Goal: Information Seeking & Learning: Learn about a topic

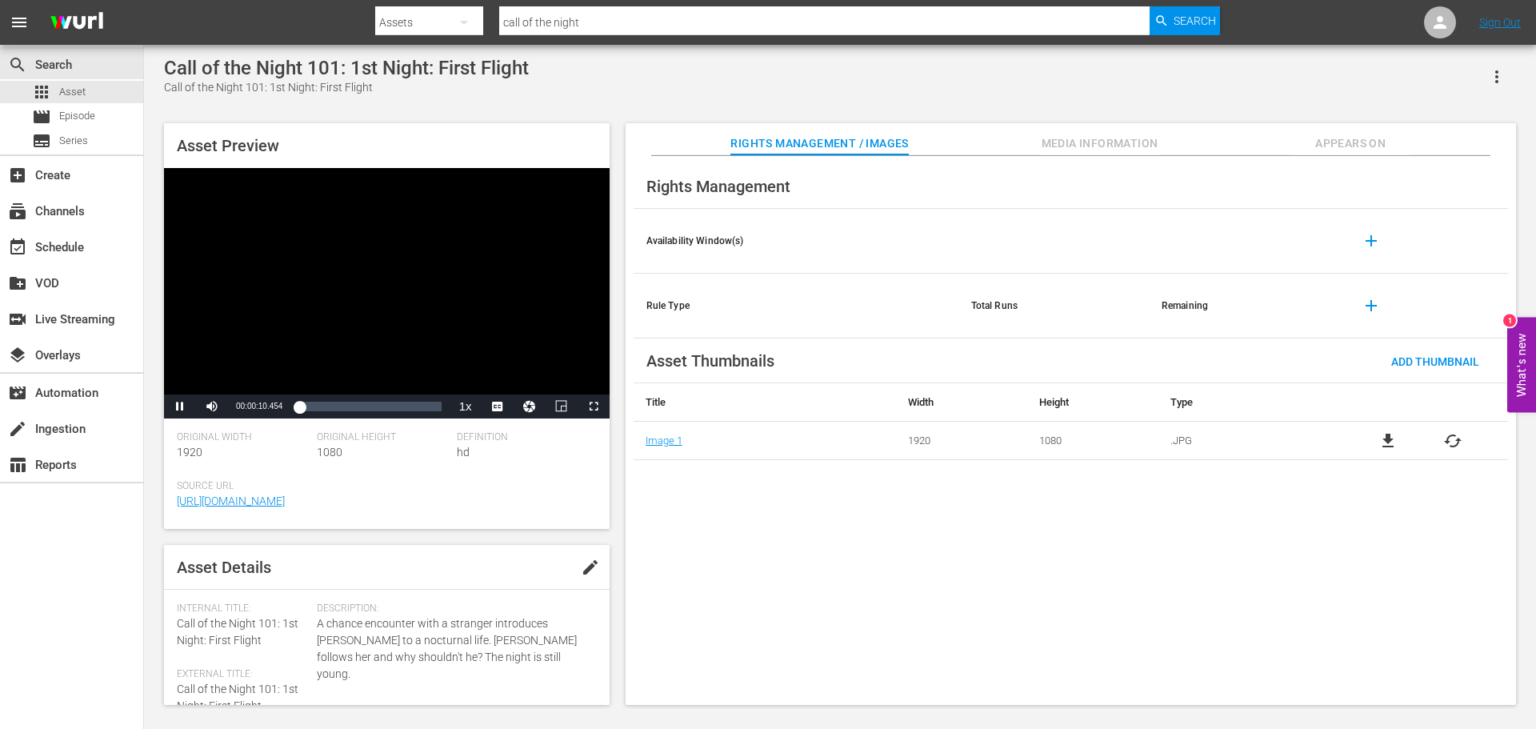
click at [180, 407] on span "Video Player" at bounding box center [180, 407] width 0 height 0
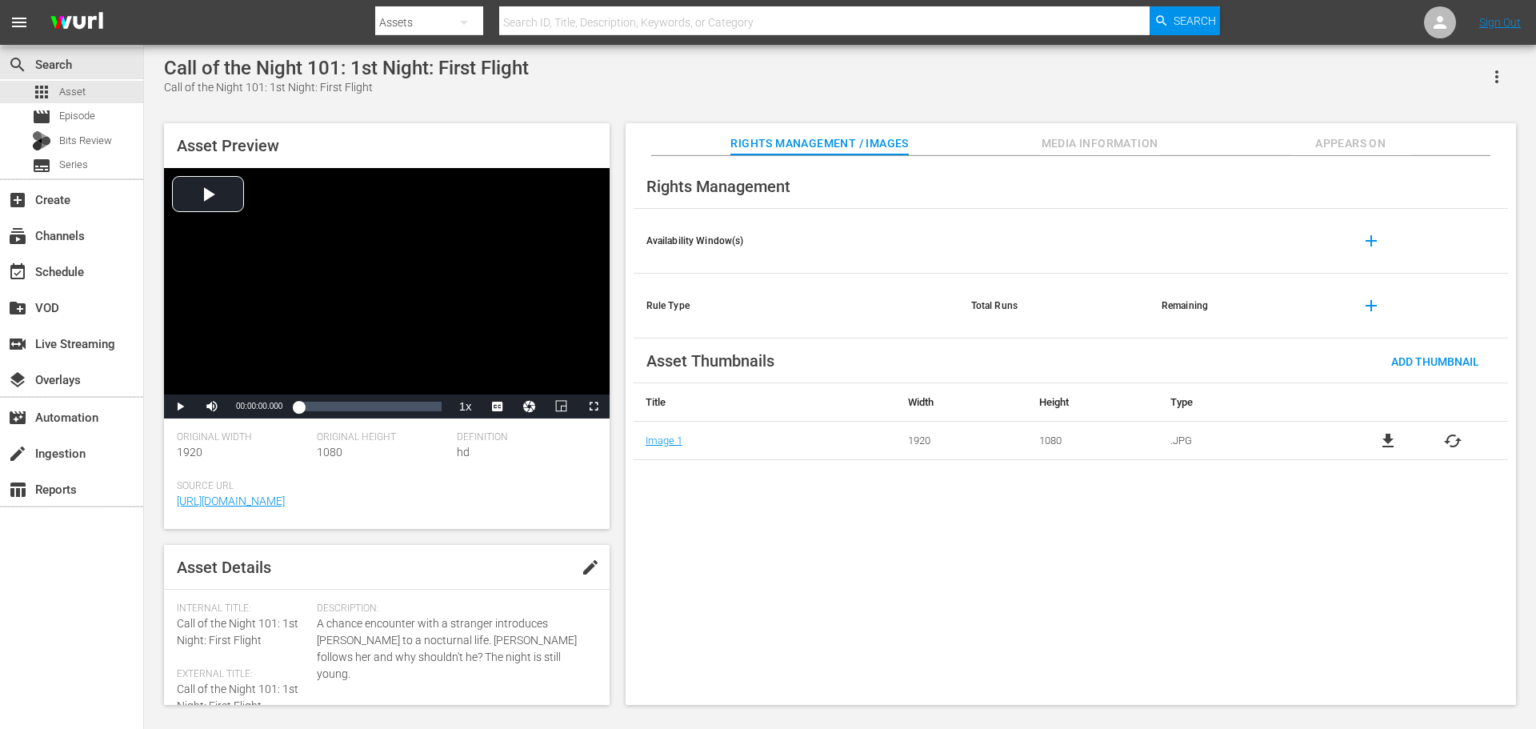
click at [385, 251] on div "Video Player" at bounding box center [387, 281] width 446 height 226
click at [496, 367] on span "CC1 Captions" at bounding box center [498, 367] width 30 height 11
click at [324, 407] on div "Loaded : 2.52% 00:01:36.028 00:00:03.515" at bounding box center [369, 407] width 142 height 16
click at [180, 407] on span "Video Player" at bounding box center [180, 407] width 0 height 0
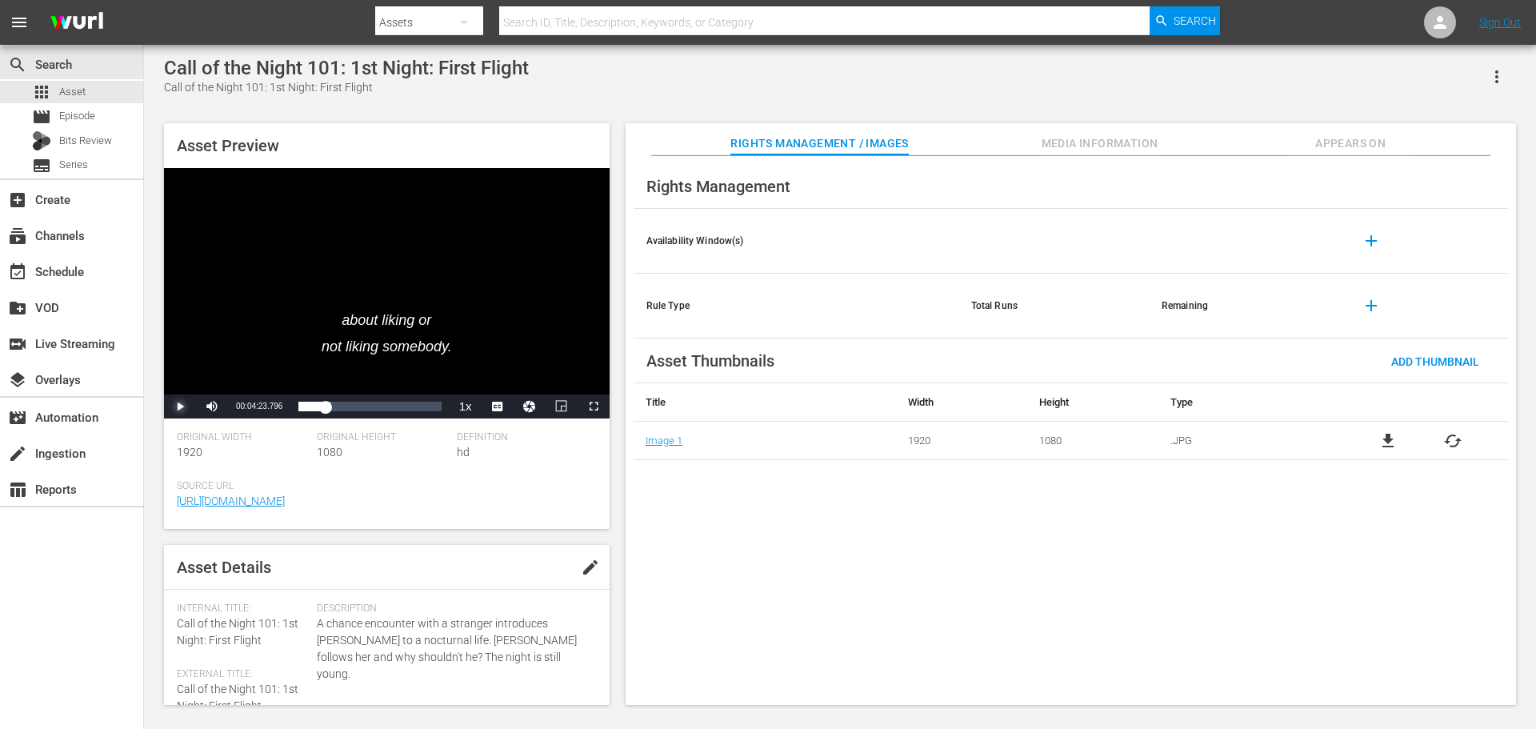
click at [180, 407] on span "Video Player" at bounding box center [180, 407] width 0 height 0
click at [202, 366] on div "Video Player" at bounding box center [387, 281] width 446 height 226
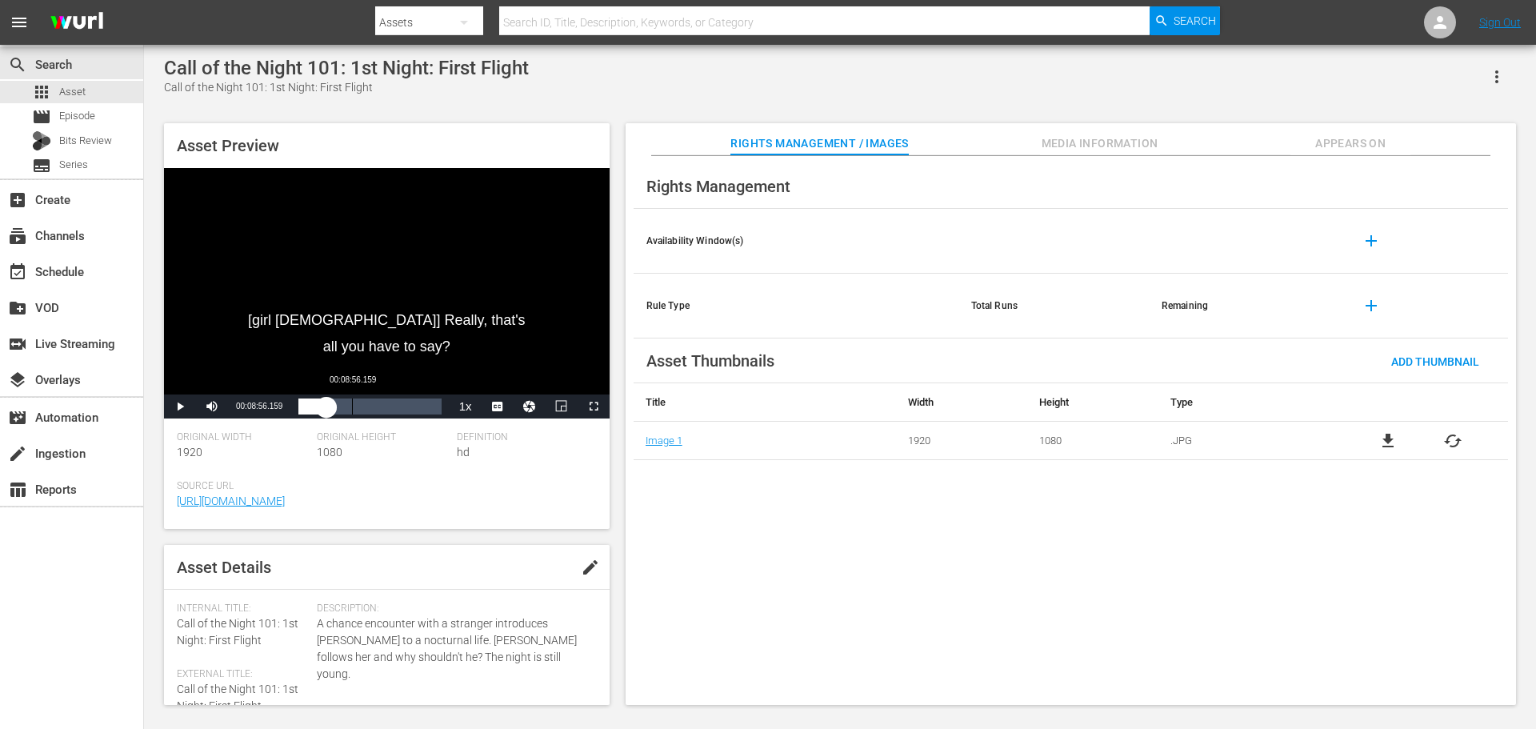
click at [352, 414] on div "00:08:56.159" at bounding box center [352, 407] width 1 height 16
click at [379, 412] on div "Loaded : 40.47% 00:13:28.240 00:08:57.849" at bounding box center [369, 407] width 142 height 16
click at [403, 414] on div "Loaded : 59.45% 00:16:45.948 00:13:29.969" at bounding box center [369, 407] width 142 height 16
click at [180, 407] on span "Video Player" at bounding box center [180, 407] width 0 height 0
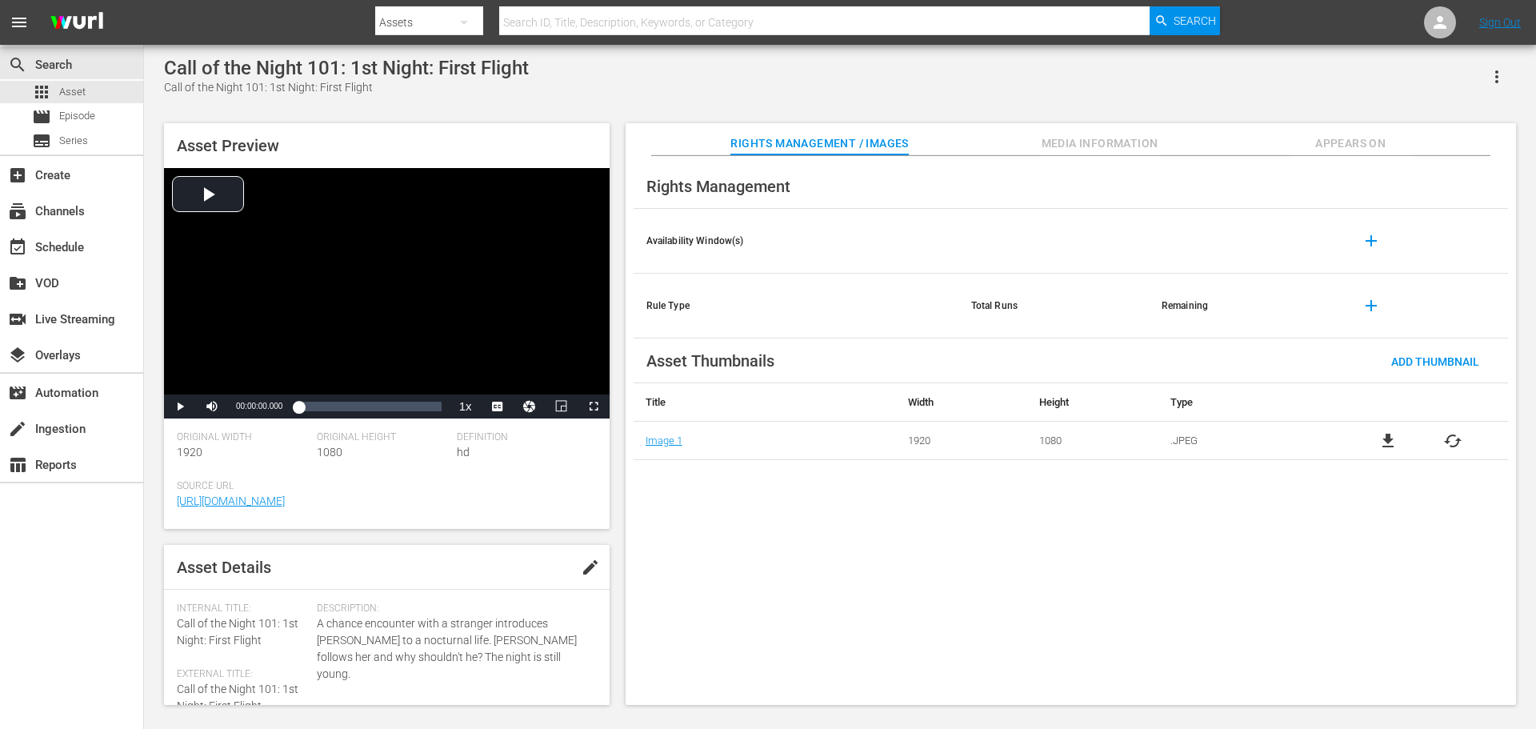
click at [316, 290] on div "Video Player" at bounding box center [387, 281] width 446 height 226
click at [298, 406] on div "00:00:02.772" at bounding box center [298, 407] width 0 height 16
click at [313, 410] on div "00:01:40.978" at bounding box center [305, 407] width 14 height 16
drag, startPoint x: 311, startPoint y: 411, endPoint x: 234, endPoint y: 411, distance: 76.8
click at [235, 411] on div "Play Mute Current Time 00:02:19.183 / Duration 00:22:56.375 Loaded : 7.51% 00:0…" at bounding box center [387, 407] width 446 height 24
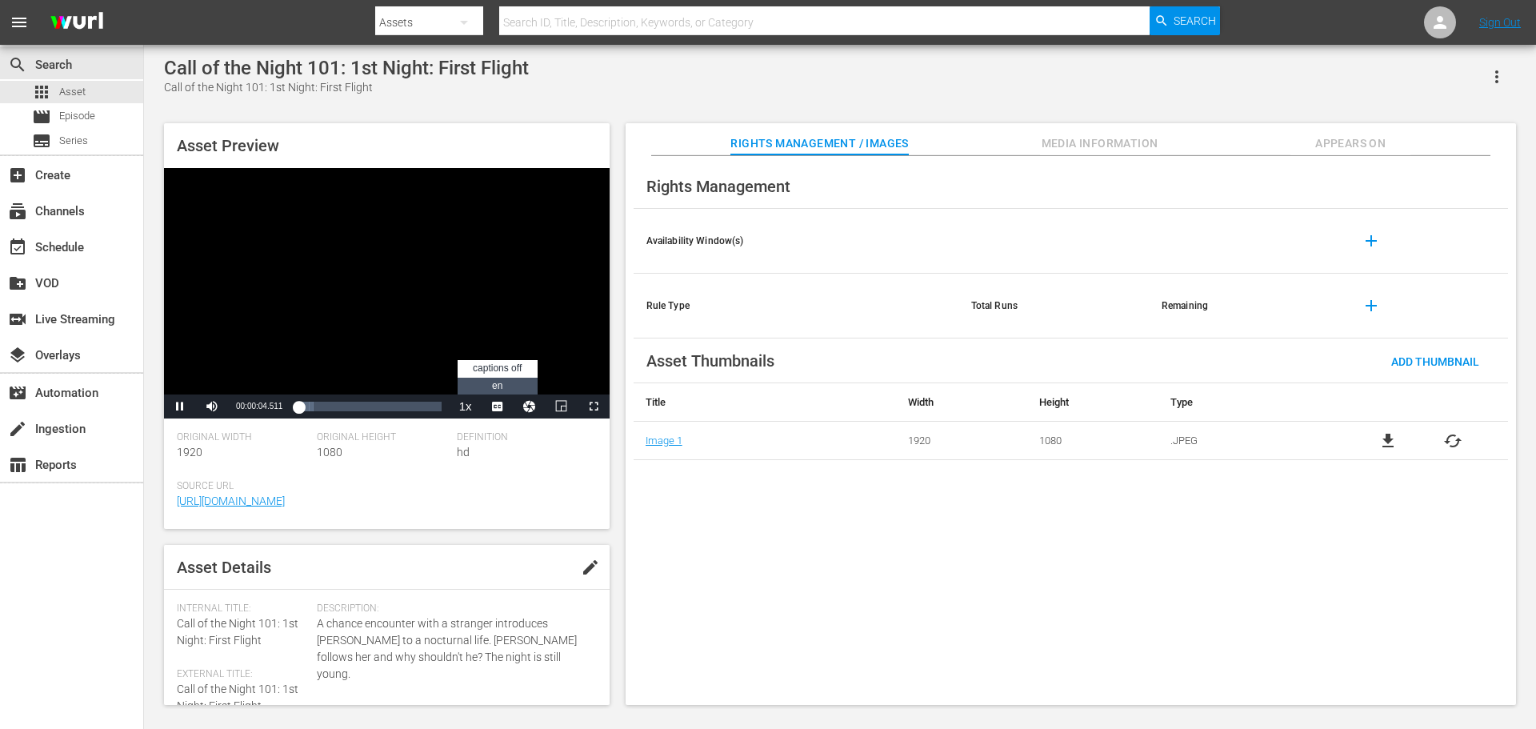
click at [504, 390] on li "en" at bounding box center [498, 387] width 80 height 18
click at [299, 411] on div "00:00:05.777" at bounding box center [298, 407] width 1 height 16
click at [336, 411] on div "Loaded : 10.11% 00:06:11.157 00:02:04.702" at bounding box center [369, 407] width 142 height 16
click at [180, 407] on span "Video Player" at bounding box center [180, 407] width 0 height 0
click at [611, 18] on input "text" at bounding box center [824, 22] width 651 height 38
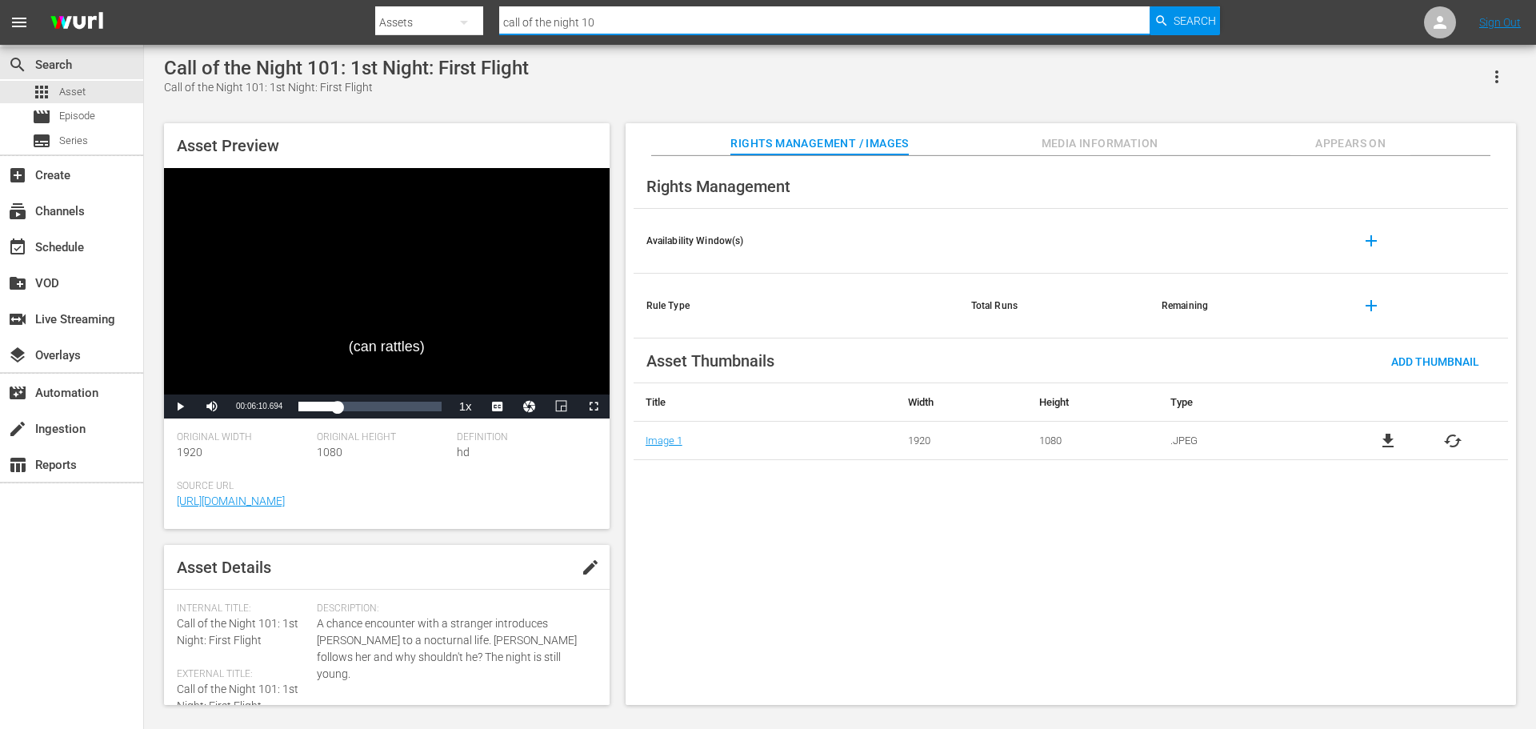
type input "call of the night 102"
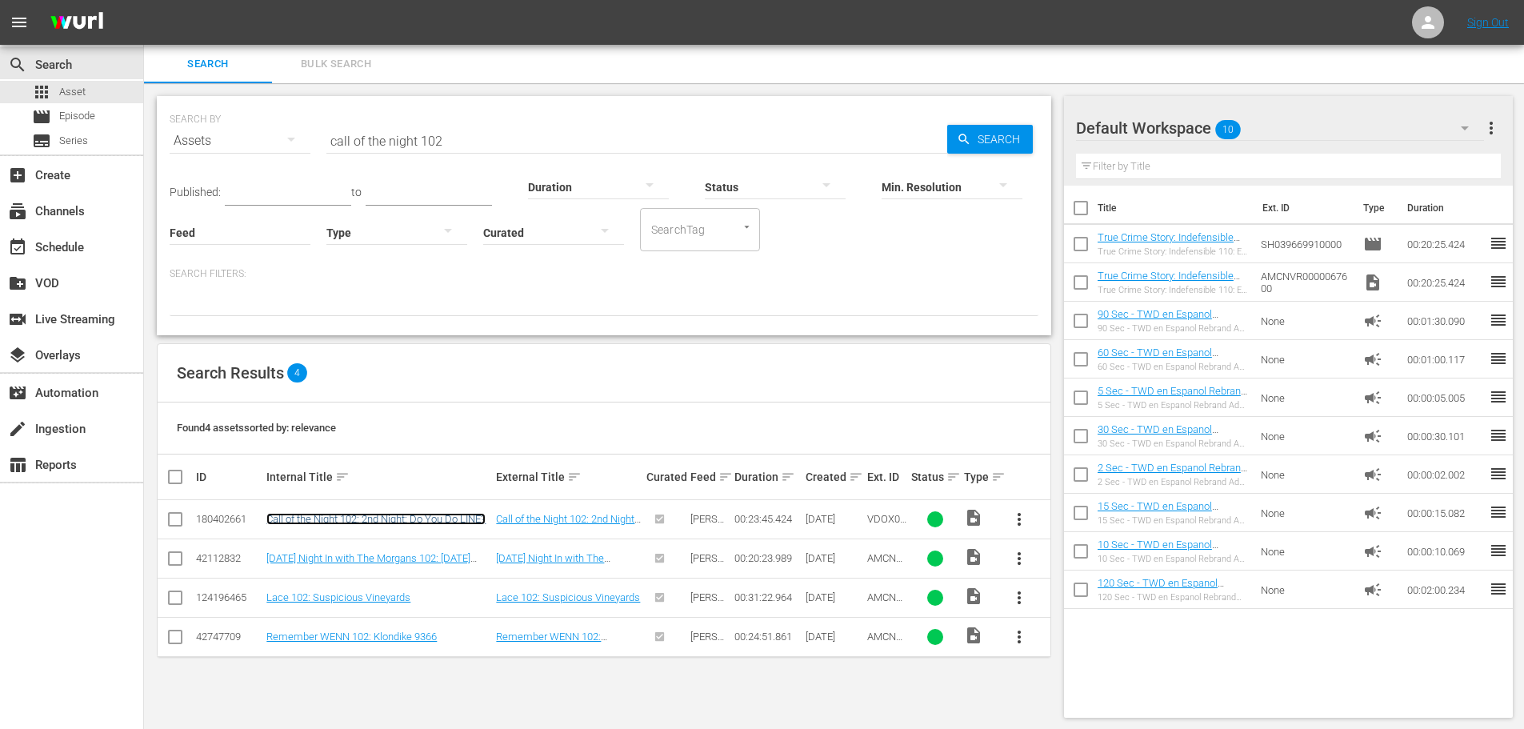
click at [354, 525] on link "Call of the Night 102: 2nd Night: Do You Do LINE?" at bounding box center [375, 519] width 219 height 12
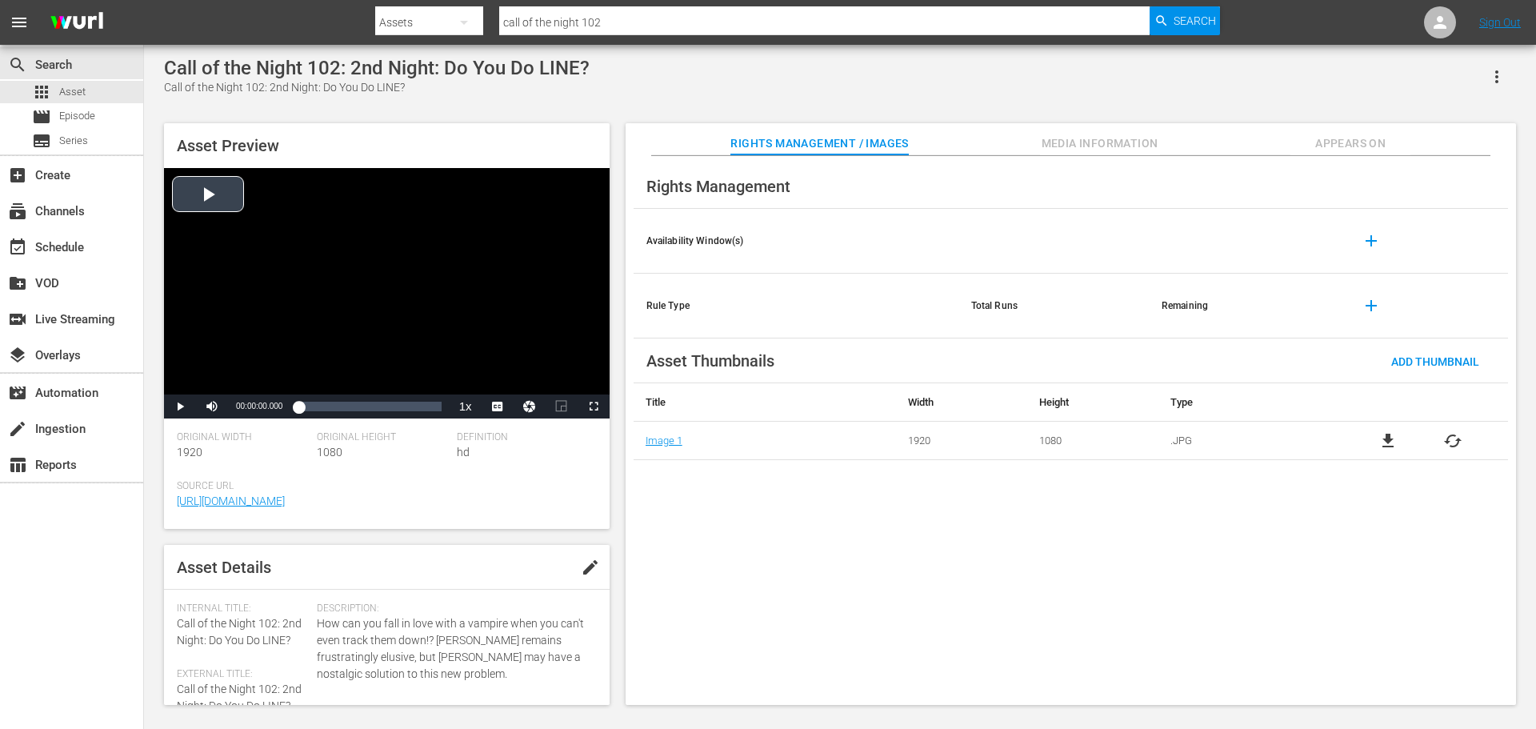
click at [463, 333] on div "Video Player" at bounding box center [387, 281] width 446 height 226
click at [637, 30] on input "call of the night 102" at bounding box center [824, 22] width 651 height 38
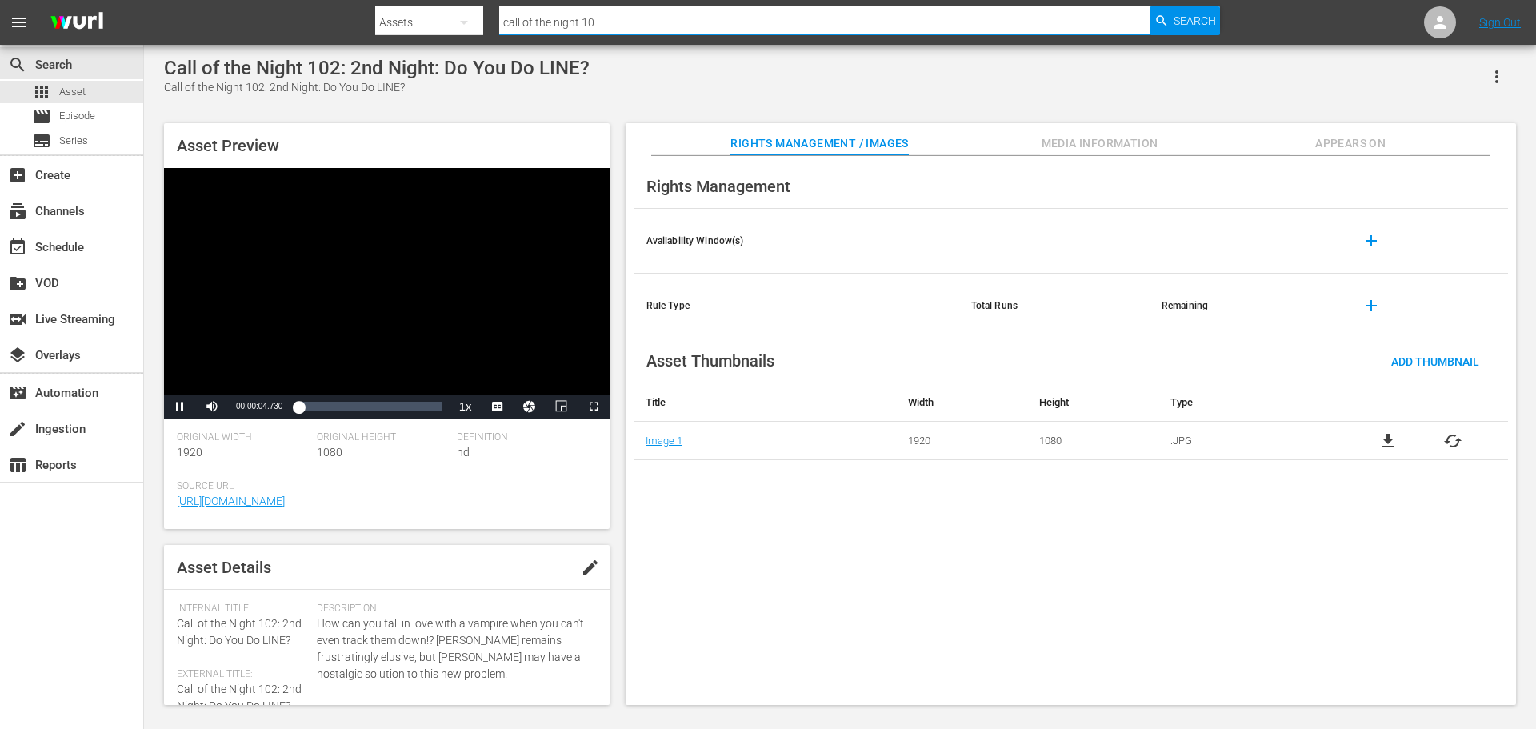
type input "call of the night 101"
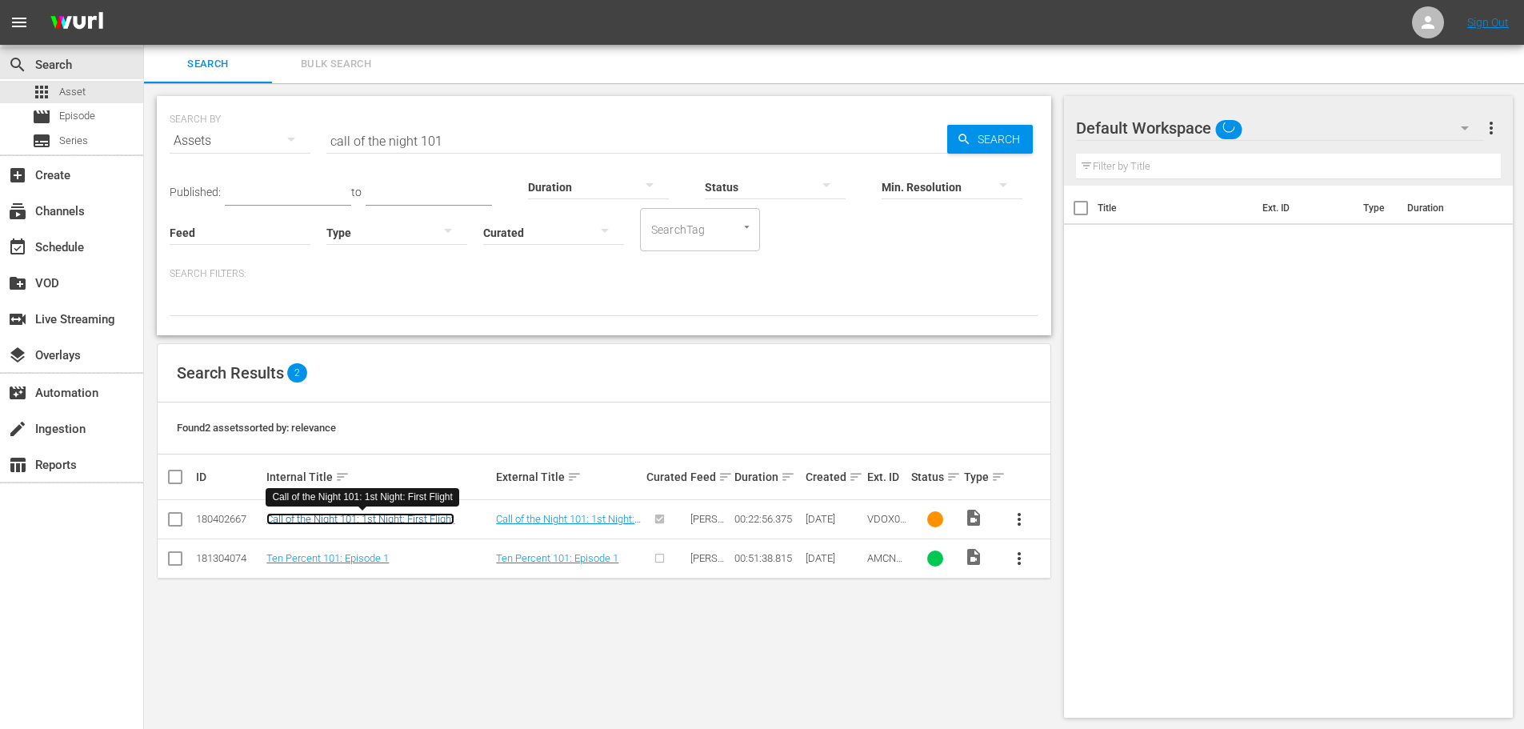
click at [423, 521] on link "Call of the Night 101: 1st Night: First Flight" at bounding box center [360, 519] width 188 height 12
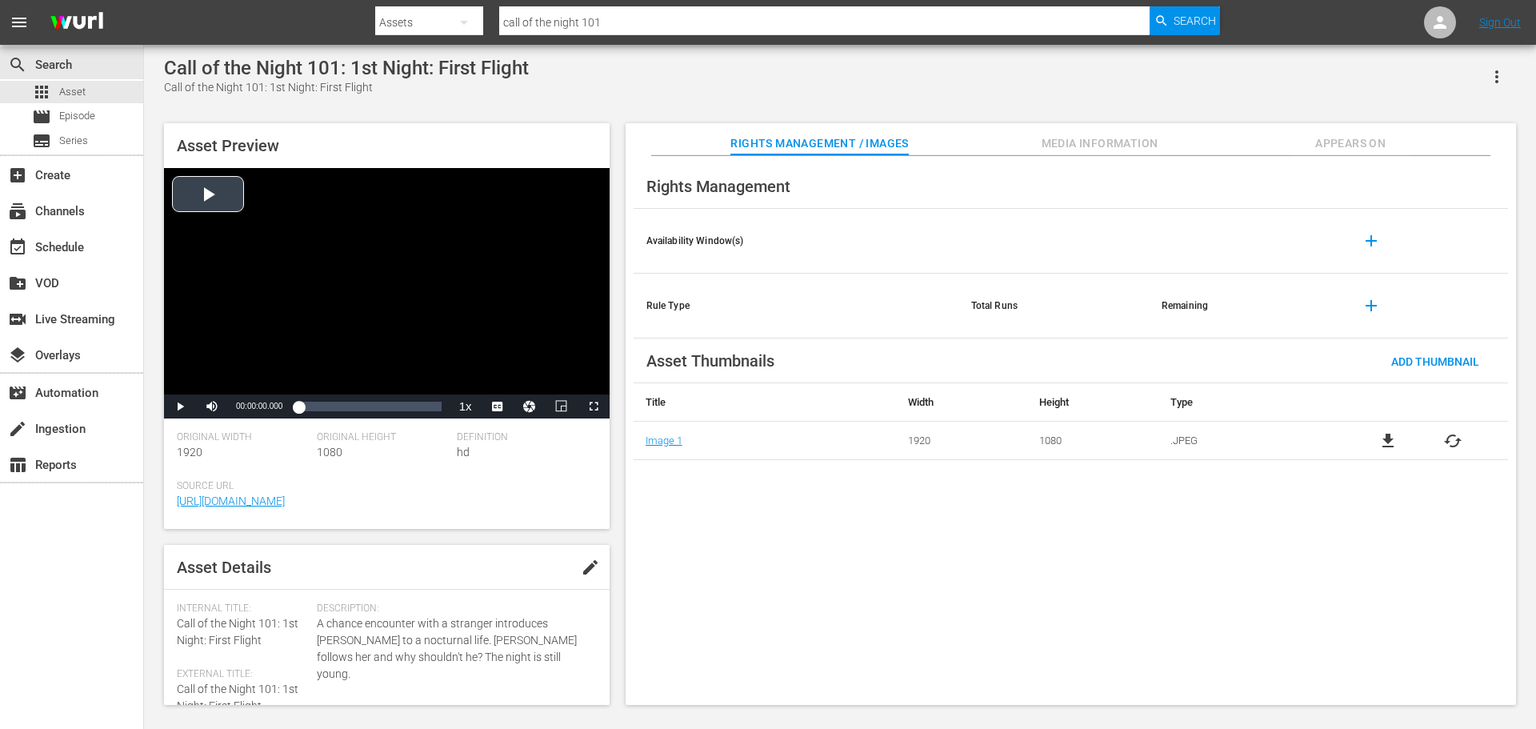
click at [403, 221] on div "Video Player" at bounding box center [387, 281] width 446 height 226
click at [180, 407] on span "Video Player" at bounding box center [180, 407] width 0 height 0
click at [651, 28] on input "call of the night 101" at bounding box center [824, 22] width 651 height 38
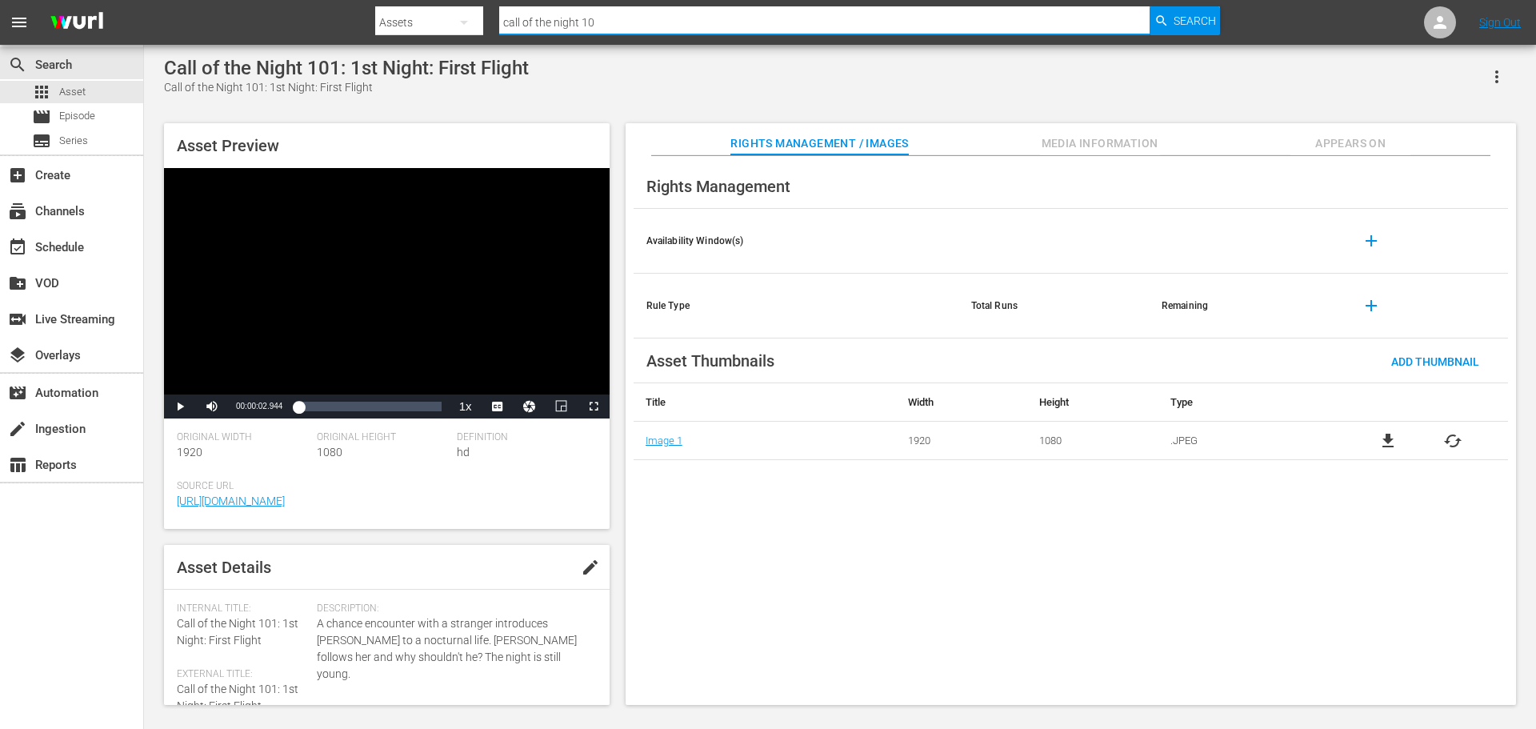
type input "call of the night 102"
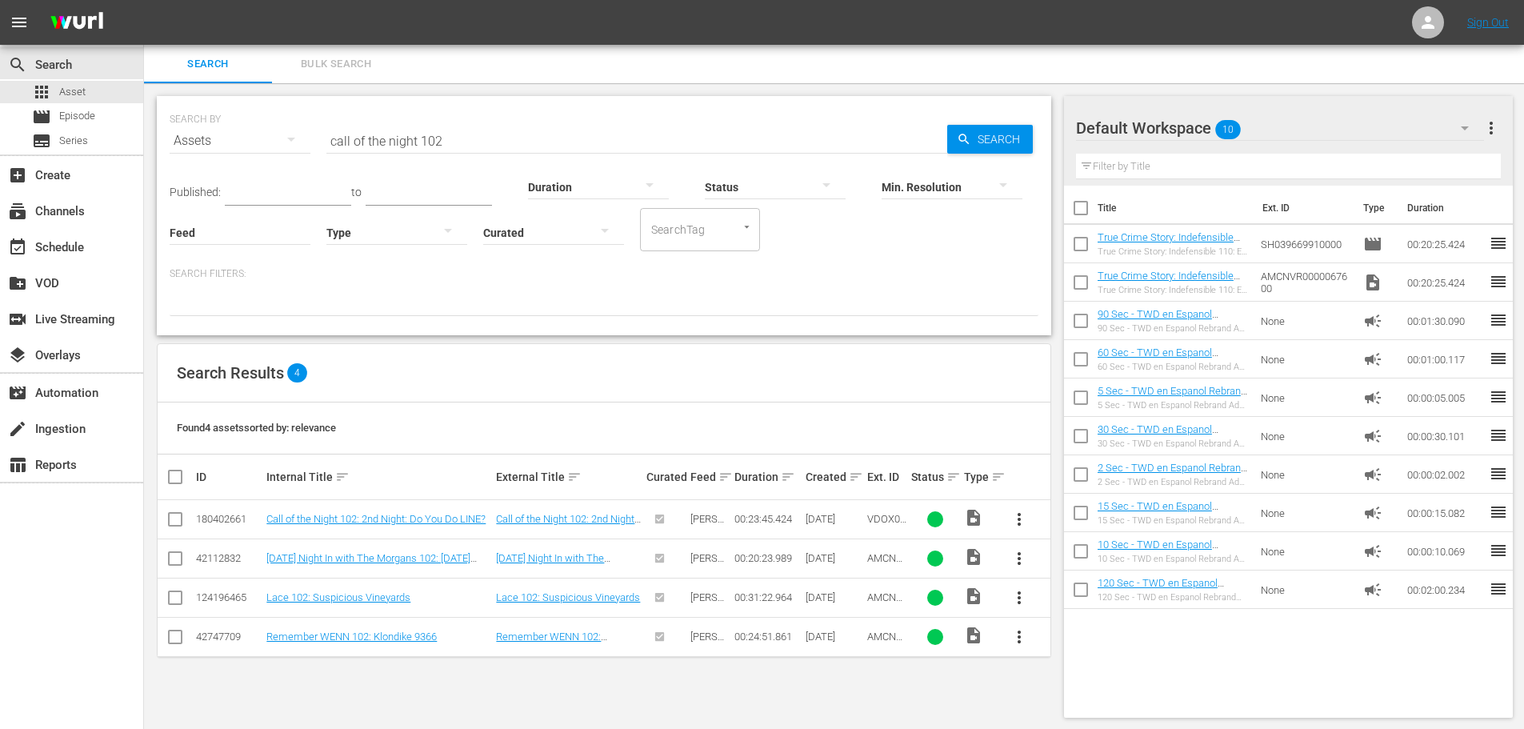
click at [471, 134] on input "call of the night 102" at bounding box center [636, 141] width 621 height 38
type input "call of the night 103"
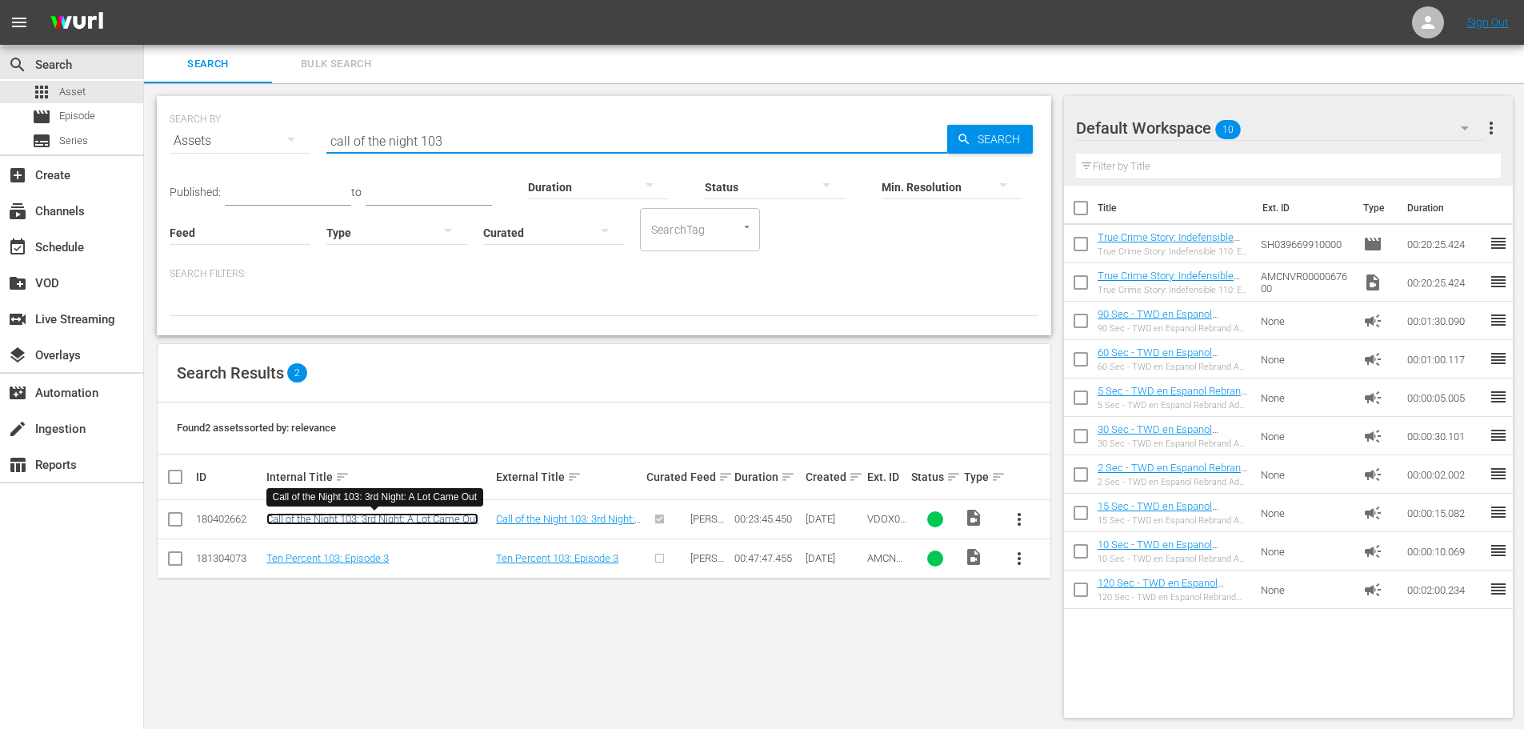
click at [446, 521] on link "Call of the Night 103: 3rd Night: A Lot Came Out" at bounding box center [372, 519] width 212 height 12
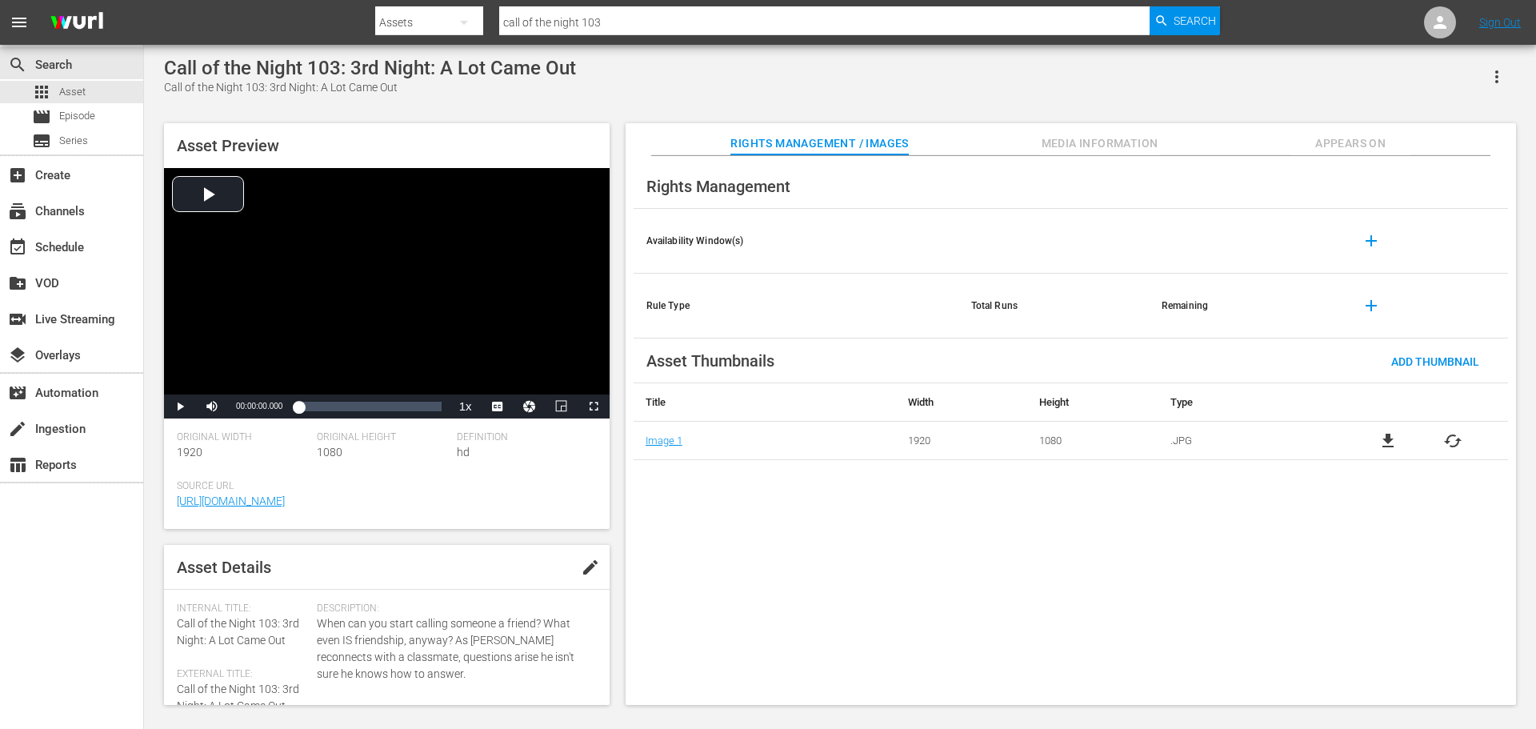
click at [423, 212] on div "Video Player" at bounding box center [387, 281] width 446 height 226
click at [180, 407] on span "Video Player" at bounding box center [180, 407] width 0 height 0
click at [76, 100] on div "apps Asset" at bounding box center [59, 92] width 54 height 22
click at [443, 278] on div "Video Player" at bounding box center [387, 281] width 446 height 226
click at [180, 407] on span "Video Player" at bounding box center [180, 407] width 0 height 0
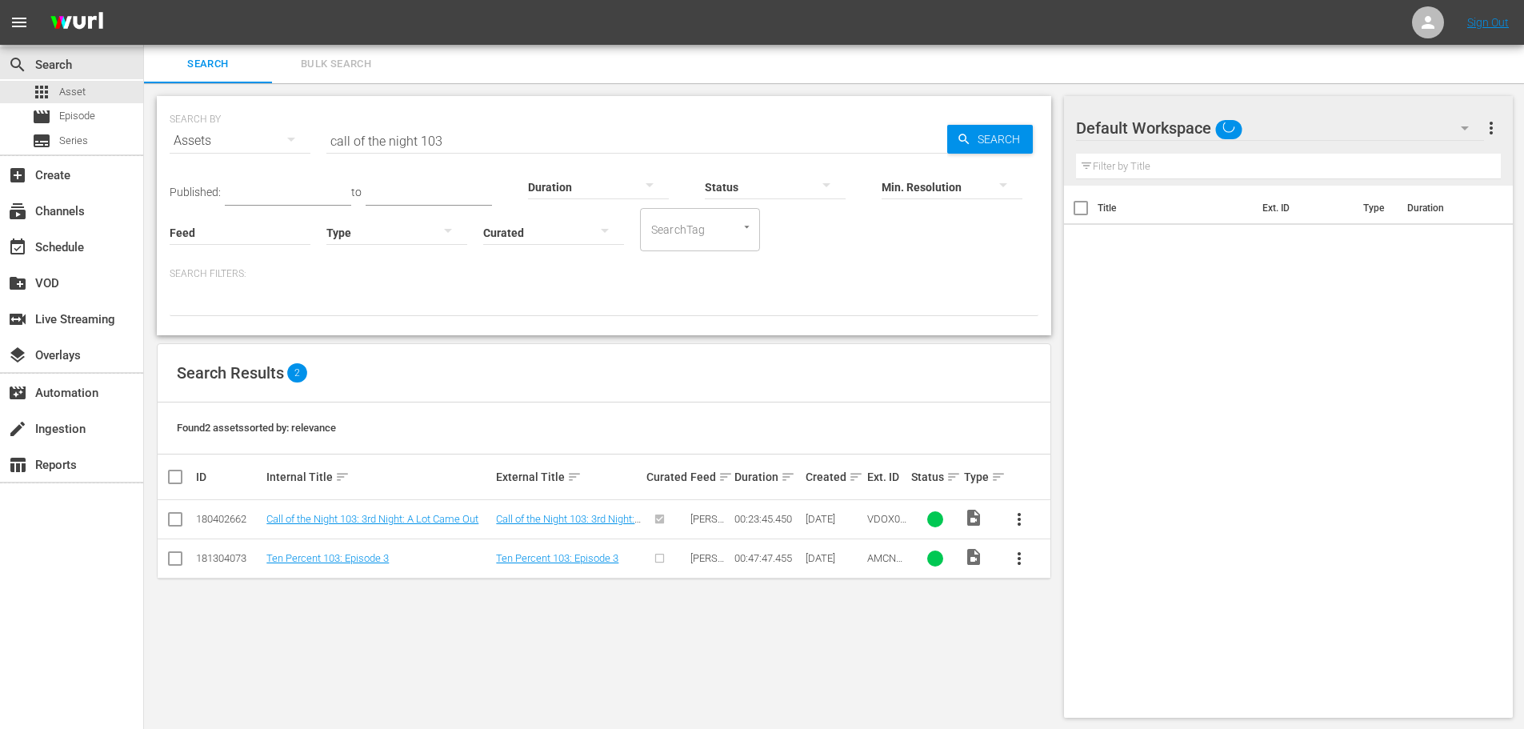
click at [467, 153] on hr at bounding box center [636, 153] width 621 height 1
click at [468, 146] on input "call of the night 103" at bounding box center [636, 141] width 621 height 38
type input "call of the night 102"
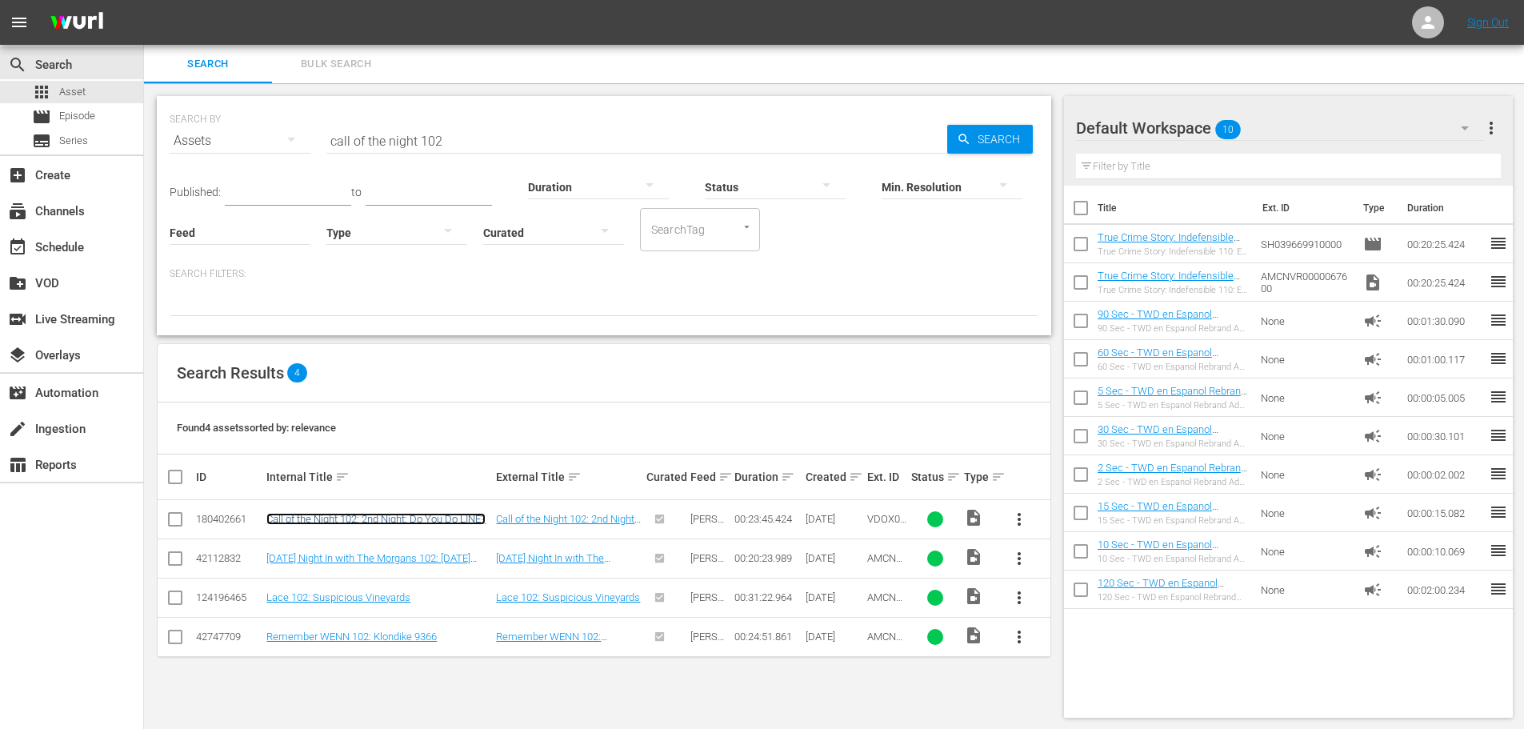
click at [413, 515] on link "Call of the Night 102: 2nd Night: Do You Do LINE?" at bounding box center [375, 519] width 219 height 12
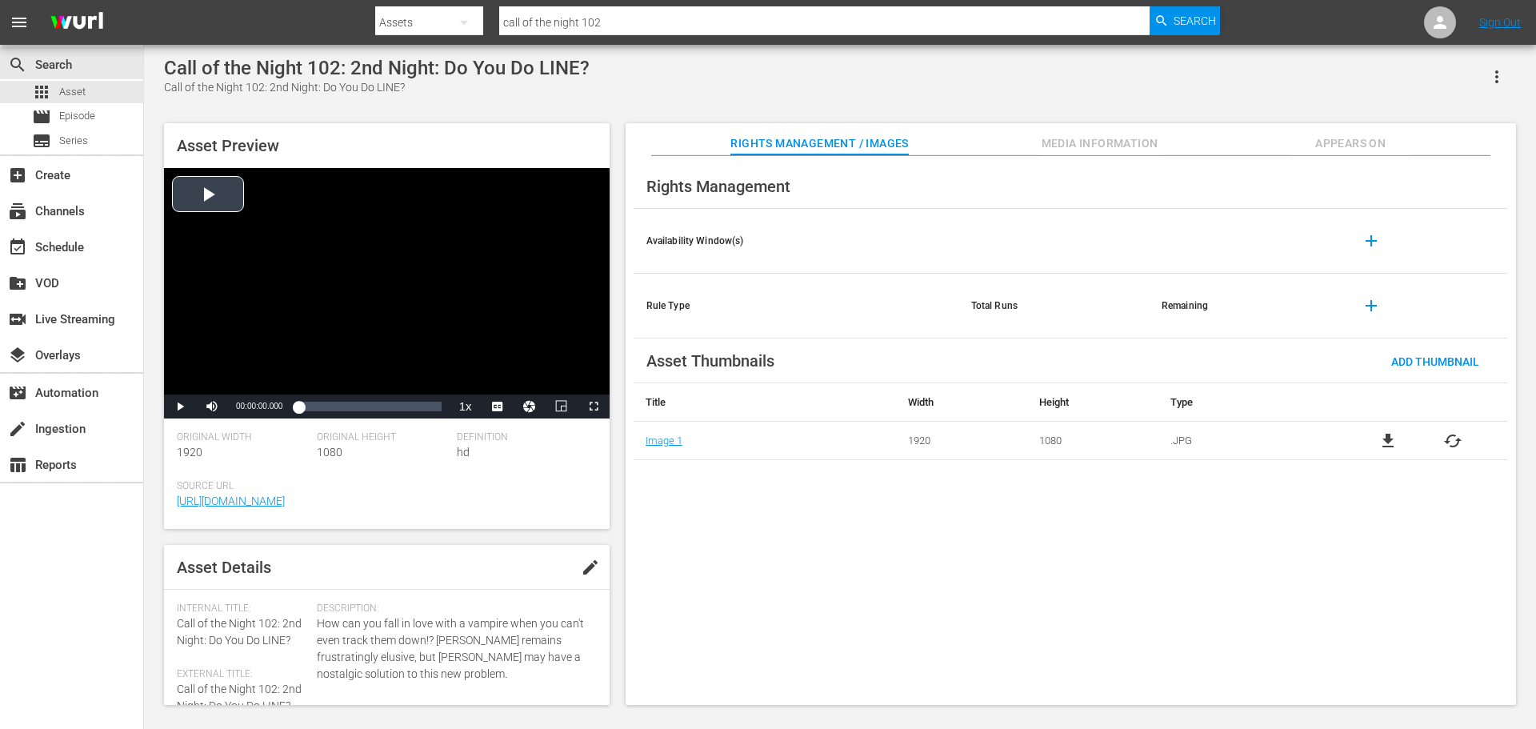
click at [479, 226] on div "Video Player" at bounding box center [387, 281] width 446 height 226
click at [180, 407] on span "Video Player" at bounding box center [180, 407] width 0 height 0
click at [74, 84] on span "Asset" at bounding box center [72, 92] width 26 height 16
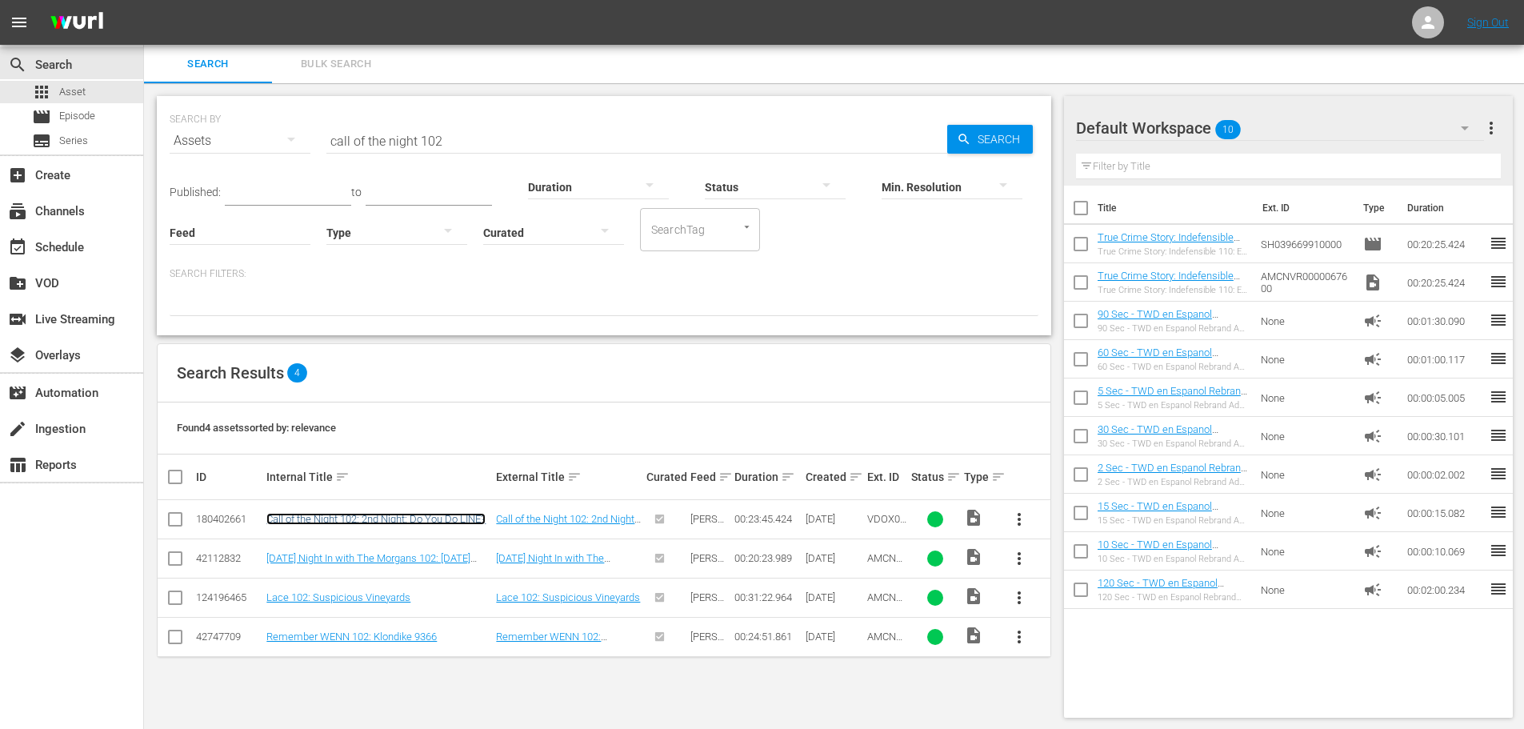
click at [435, 518] on link "Call of the Night 102: 2nd Night: Do You Do LINE?" at bounding box center [375, 519] width 219 height 12
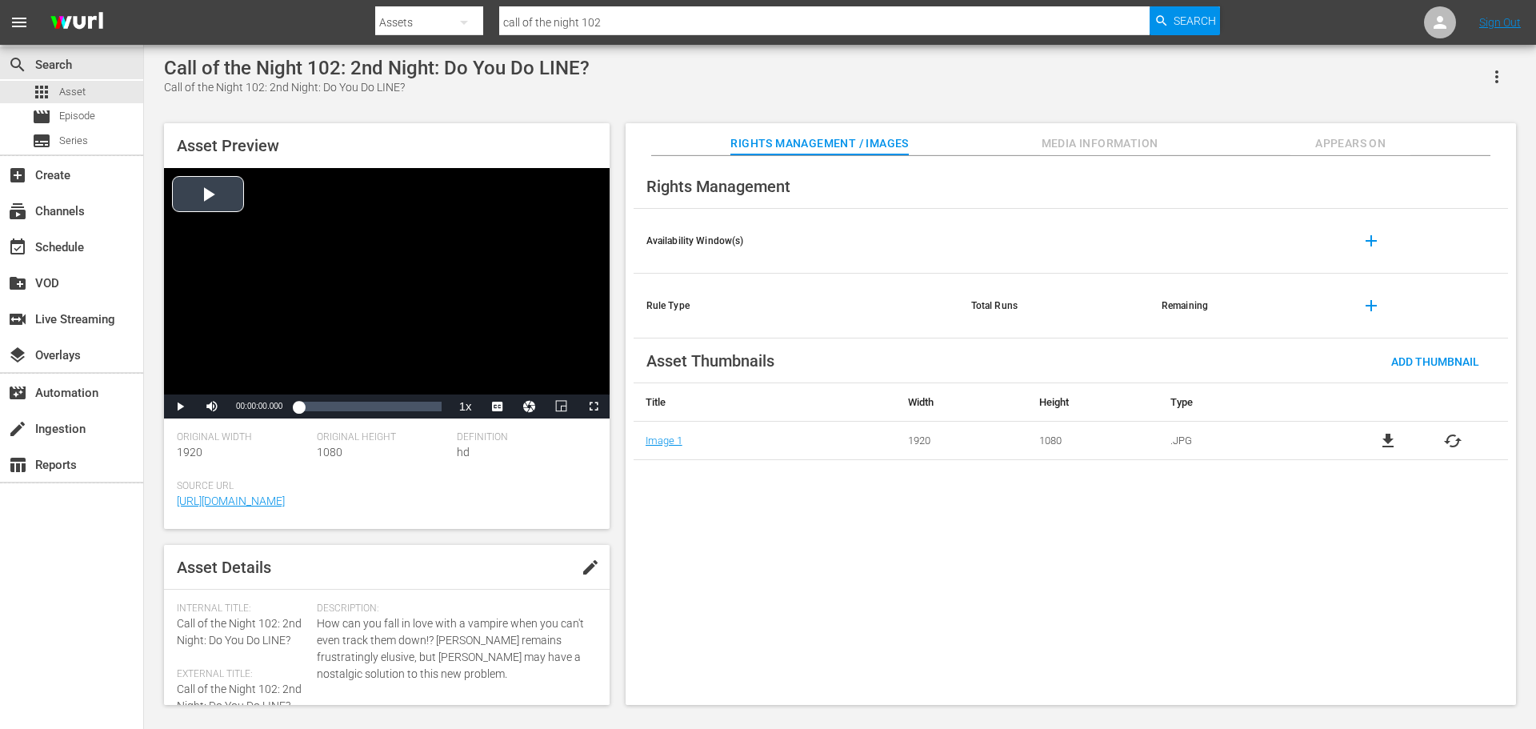
click at [330, 288] on div "Video Player" at bounding box center [387, 281] width 446 height 226
click at [399, 171] on div "Video Player" at bounding box center [387, 281] width 446 height 226
click at [343, 410] on div "00:07:28.448" at bounding box center [343, 407] width 1 height 16
click at [372, 413] on div "Loaded : 32.43% 00:12:16.736 00:07:28.918" at bounding box center [369, 407] width 142 height 16
click at [408, 416] on div "Loaded : 52.25% 00:18:17.096 00:12:17.048" at bounding box center [369, 407] width 158 height 24
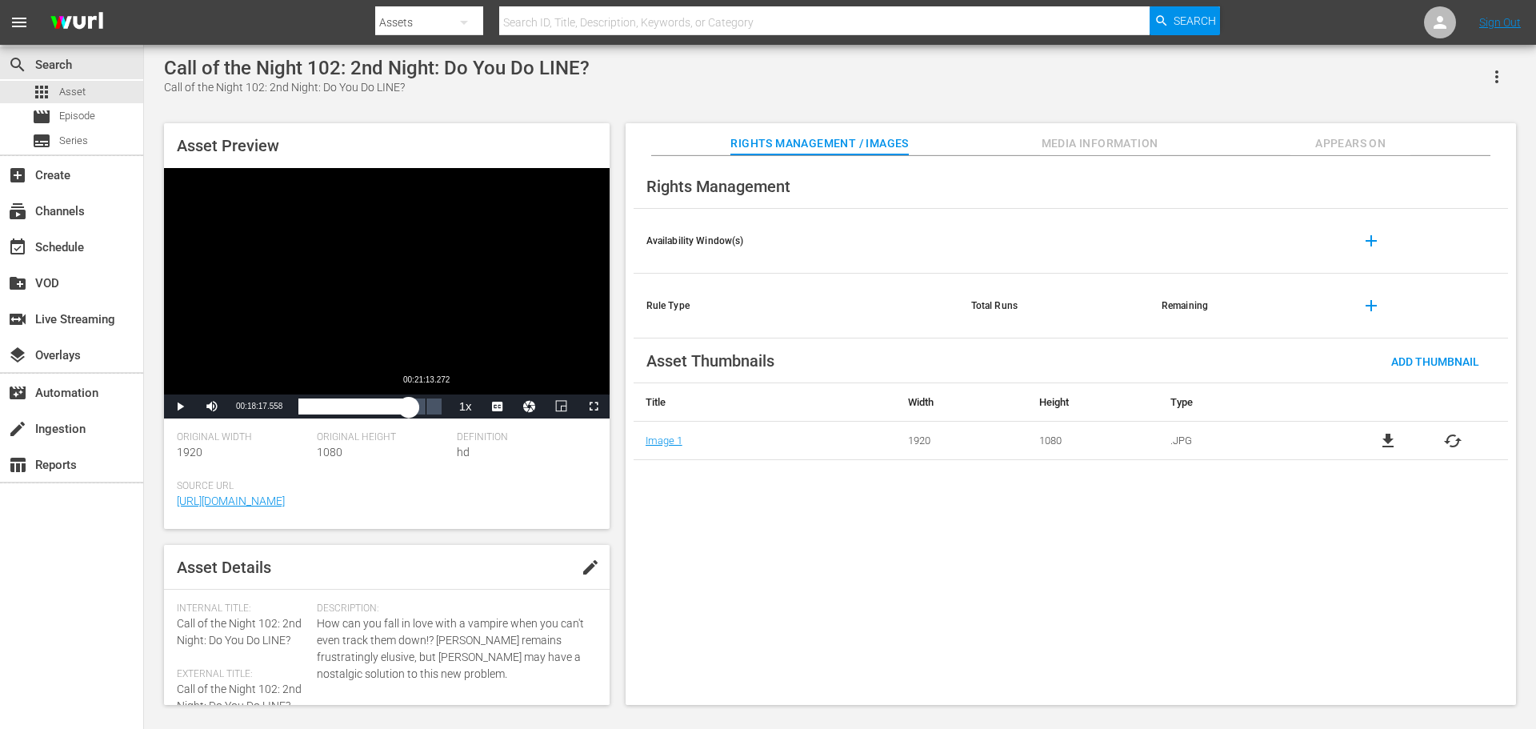
click at [426, 416] on div "Loaded : 77.93% 00:21:13.272 00:18:17.762" at bounding box center [369, 407] width 158 height 24
click at [407, 414] on div "Loaded : 93.53% 00:19:45.184 00:21:16.761" at bounding box center [369, 407] width 142 height 16
click at [405, 415] on div "00:18:01.629" at bounding box center [352, 407] width 108 height 16
click at [384, 416] on div "Loaded : 75.42% 00:14:16.856 00:17:45.336" at bounding box center [369, 407] width 158 height 24
click at [366, 417] on div "Loaded : 61.09% 00:11:12.672 00:14:17.439" at bounding box center [369, 407] width 158 height 24
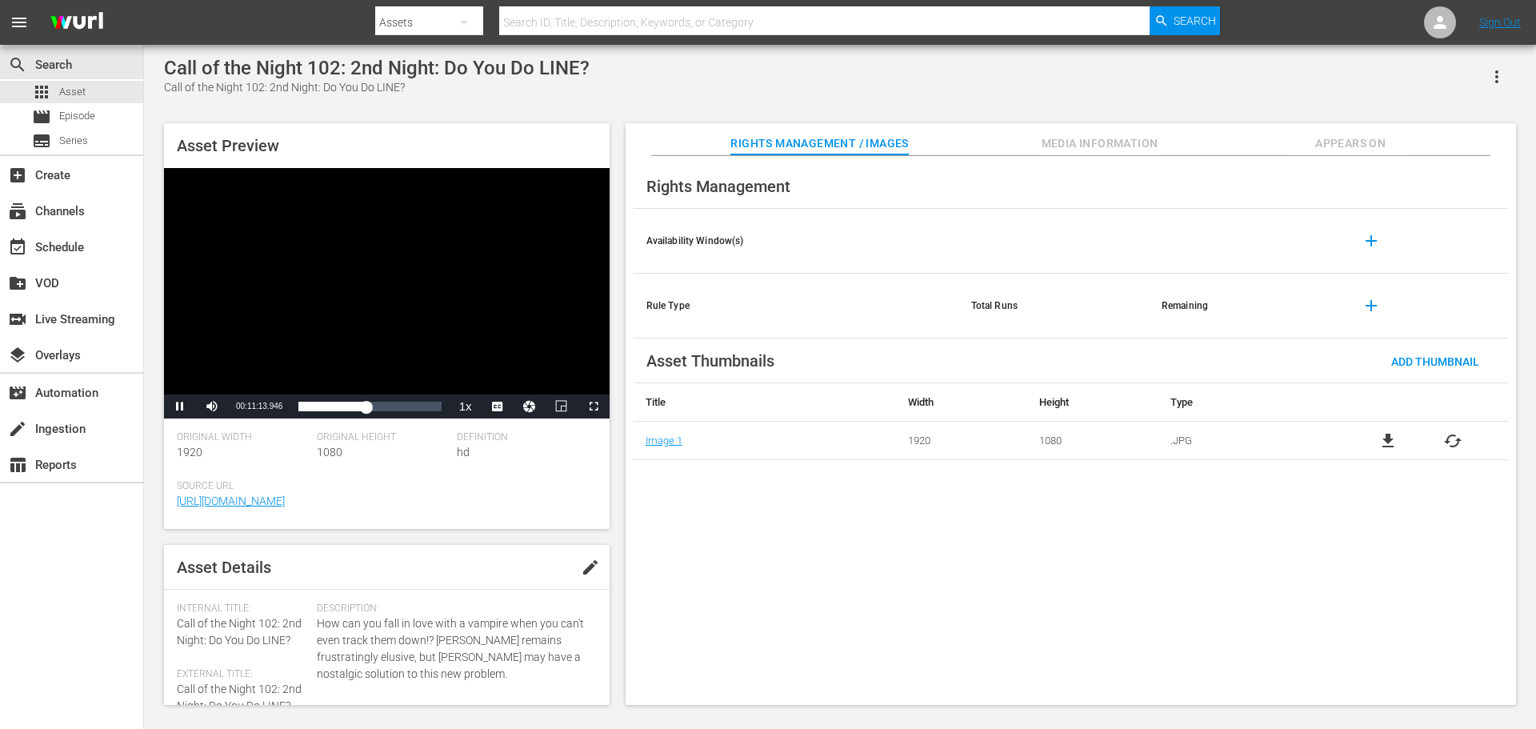
drag, startPoint x: 498, startPoint y: 369, endPoint x: 511, endPoint y: 392, distance: 26.9
click at [0, 0] on span "Video Player" at bounding box center [0, 0] width 0 height 0
click at [180, 407] on span "Video Player" at bounding box center [180, 407] width 0 height 0
click at [102, 621] on div "search Search apps Asset movie Episode subtitles Series add_box Create subscrip…" at bounding box center [72, 409] width 144 height 729
